Goal: Task Accomplishment & Management: Use online tool/utility

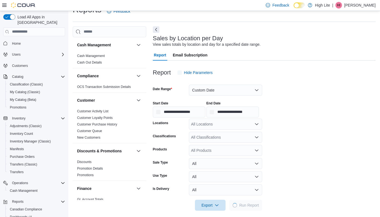
scroll to position [12, 0]
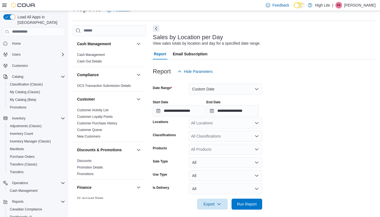
click at [226, 87] on button "Custom Date" at bounding box center [225, 88] width 73 height 11
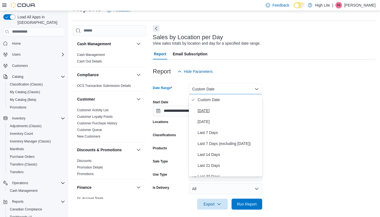
click at [204, 110] on span "[DATE]" at bounding box center [229, 110] width 62 height 7
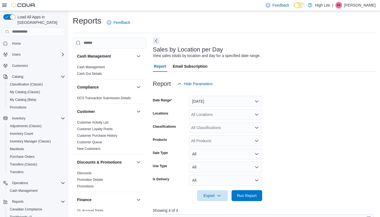
scroll to position [0, 0]
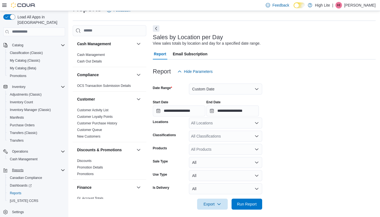
scroll to position [31, 0]
click at [20, 191] on span "Reports" at bounding box center [15, 193] width 11 height 4
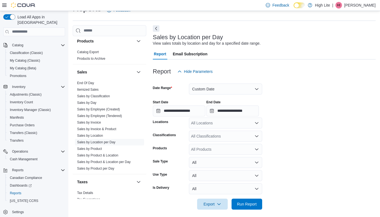
scroll to position [357, 0]
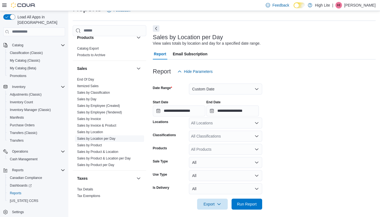
click at [115, 137] on link "Sales by Location per Day" at bounding box center [96, 138] width 38 height 4
click at [213, 71] on span "Hide Parameters" at bounding box center [198, 71] width 29 height 5
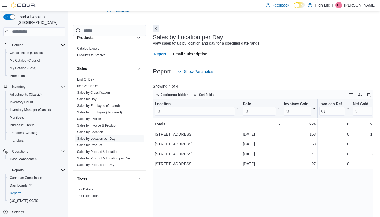
click at [214, 71] on span "Show Parameters" at bounding box center [199, 71] width 30 height 5
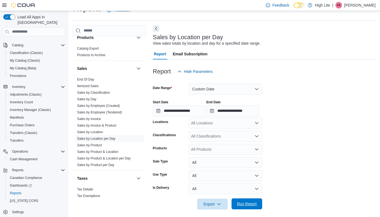
click at [256, 202] on span "Run Report" at bounding box center [247, 203] width 20 height 5
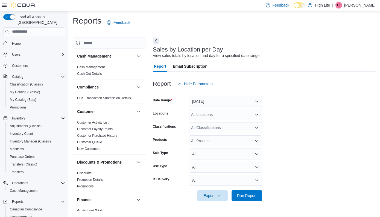
click at [239, 102] on button "[DATE]" at bounding box center [225, 101] width 73 height 11
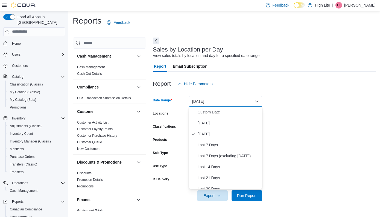
click at [229, 124] on span "[DATE]" at bounding box center [229, 123] width 62 height 7
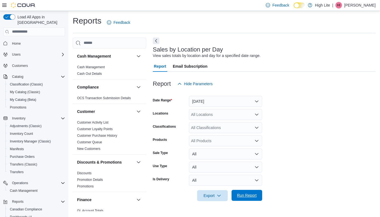
click at [253, 195] on span "Run Report" at bounding box center [247, 194] width 20 height 5
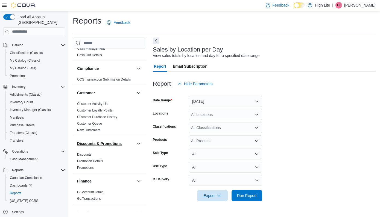
scroll to position [18, 0]
click at [234, 102] on button "[DATE]" at bounding box center [225, 101] width 73 height 11
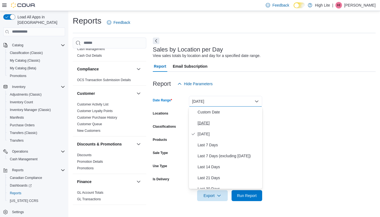
click at [219, 125] on span "[DATE]" at bounding box center [229, 123] width 62 height 7
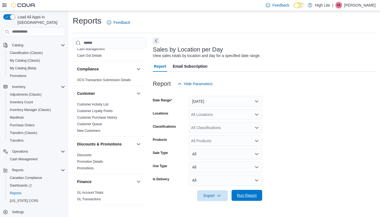
click at [254, 196] on span "Run Report" at bounding box center [247, 194] width 20 height 5
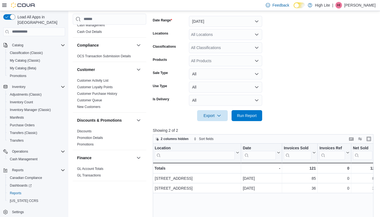
scroll to position [109, 0]
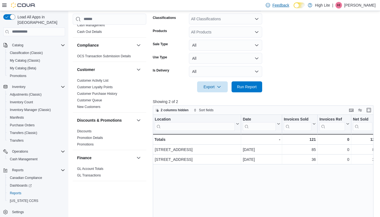
click at [330, 37] on form "Date Range [DATE] Locations All Locations Classifications All Classifications P…" at bounding box center [264, 37] width 223 height 112
click at [355, 73] on form "Date Range [DATE] Locations All Locations Classifications All Classifications P…" at bounding box center [264, 37] width 223 height 112
drag, startPoint x: 179, startPoint y: 138, endPoint x: 195, endPoint y: 92, distance: 48.2
click at [179, 135] on div "Totals - Location, column 1, row 3" at bounding box center [197, 139] width 88 height 11
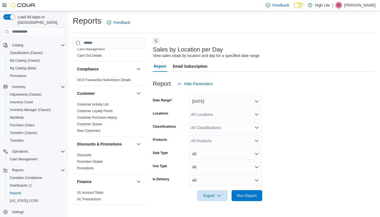
scroll to position [12, 0]
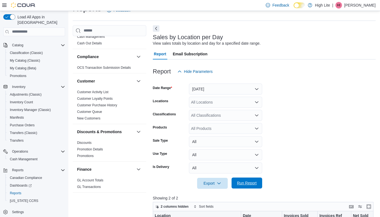
click at [260, 181] on button "Run Report" at bounding box center [247, 182] width 31 height 11
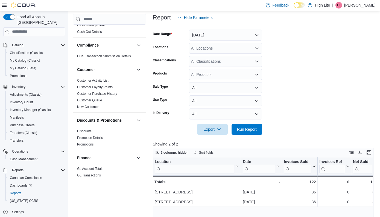
scroll to position [69, 0]
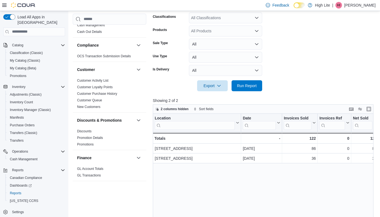
click at [271, 200] on div "Location Click to view column header actions Date Click to view column header a…" at bounding box center [263, 195] width 221 height 164
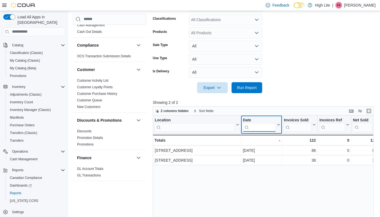
drag, startPoint x: 255, startPoint y: 130, endPoint x: 217, endPoint y: 135, distance: 38.3
click at [217, 135] on div "Location Click to view column header actions Date Click to view column header a…" at bounding box center [263, 197] width 221 height 164
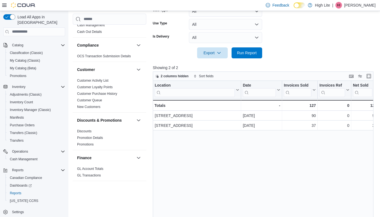
scroll to position [136, 0]
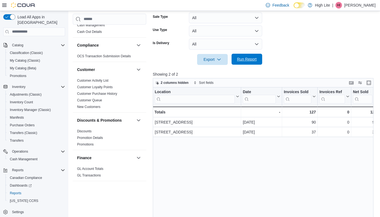
click at [255, 62] on span "Run Report" at bounding box center [247, 59] width 24 height 11
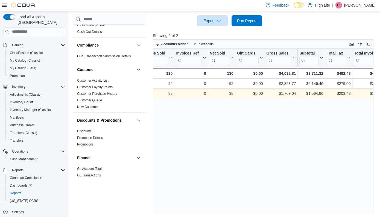
scroll to position [0, 167]
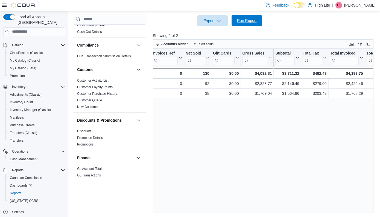
click at [243, 20] on span "Run Report" at bounding box center [247, 20] width 20 height 5
